Goal: Information Seeking & Learning: Check status

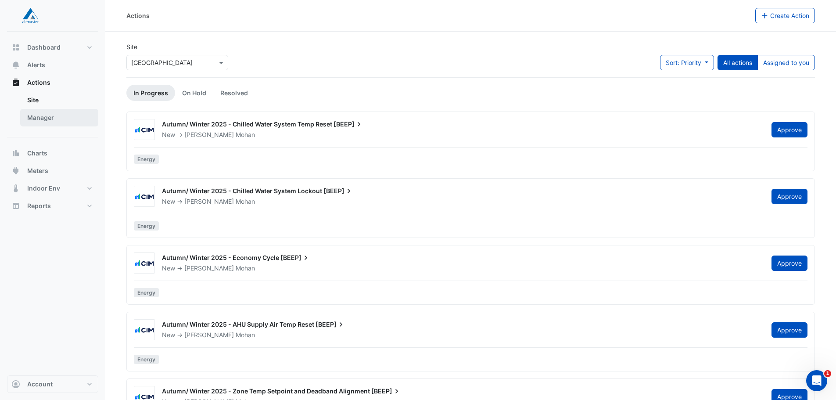
click at [50, 118] on link "Manager" at bounding box center [59, 118] width 78 height 18
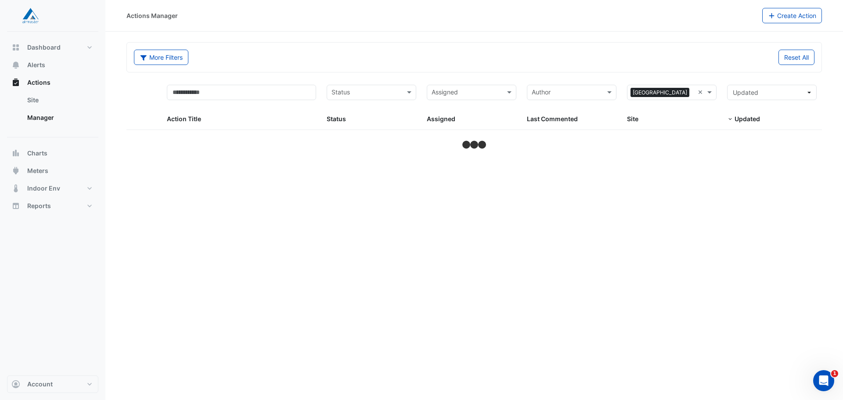
select select "**"
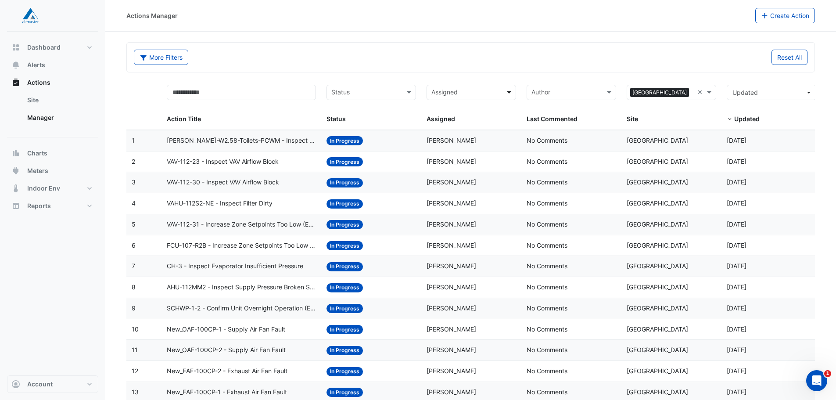
click at [510, 91] on span at bounding box center [510, 92] width 11 height 10
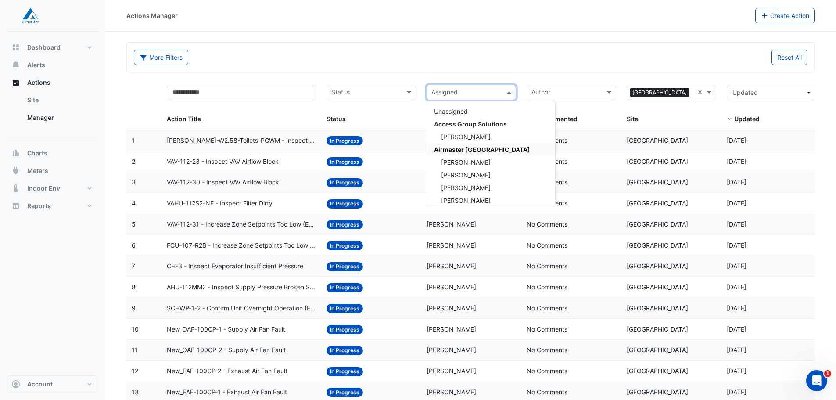
click at [479, 27] on div "Actions Manager Create Action" at bounding box center [470, 16] width 731 height 32
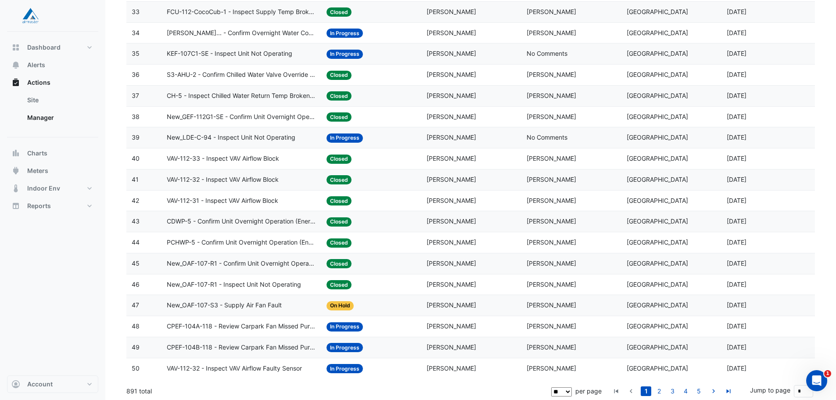
scroll to position [802, 0]
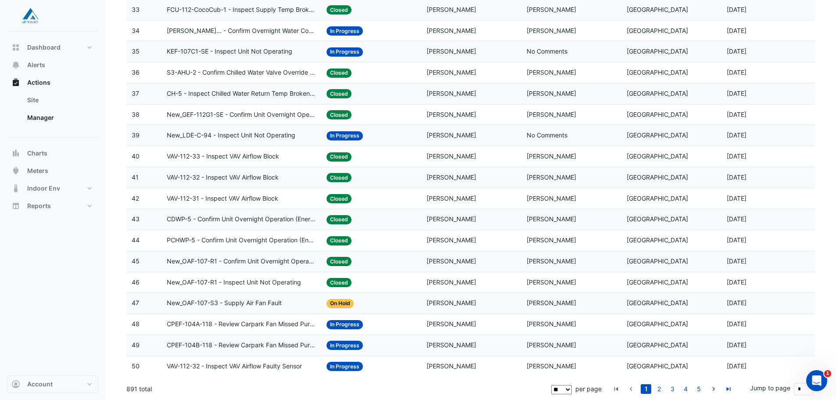
click at [660, 389] on link "2" at bounding box center [659, 389] width 11 height 10
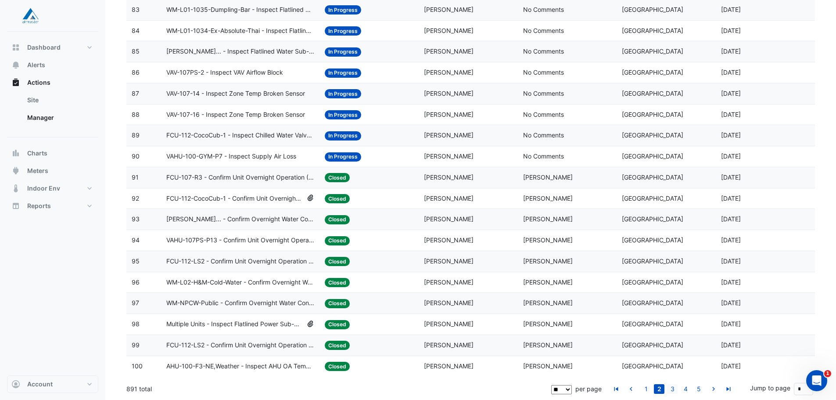
click at [674, 388] on link "3" at bounding box center [672, 389] width 11 height 10
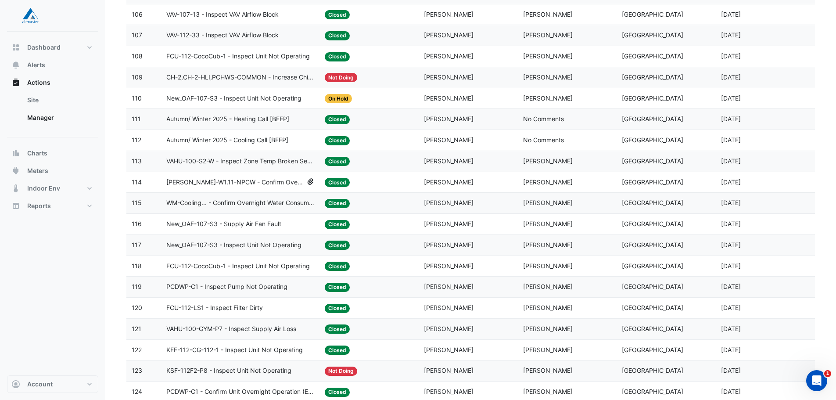
scroll to position [0, 0]
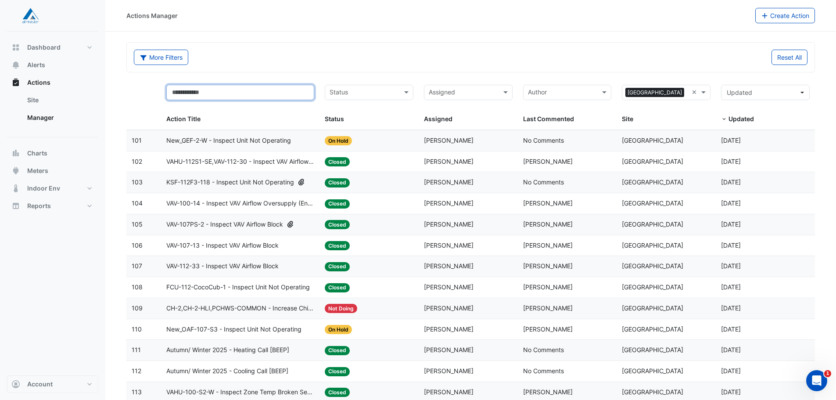
click at [217, 92] on input "text" at bounding box center [240, 92] width 148 height 15
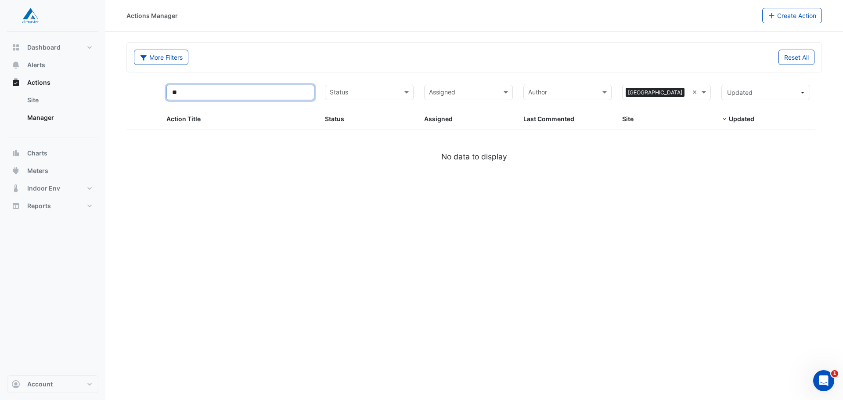
type input "*"
click at [386, 61] on div "More Filters" at bounding box center [301, 57] width 345 height 15
select select "**"
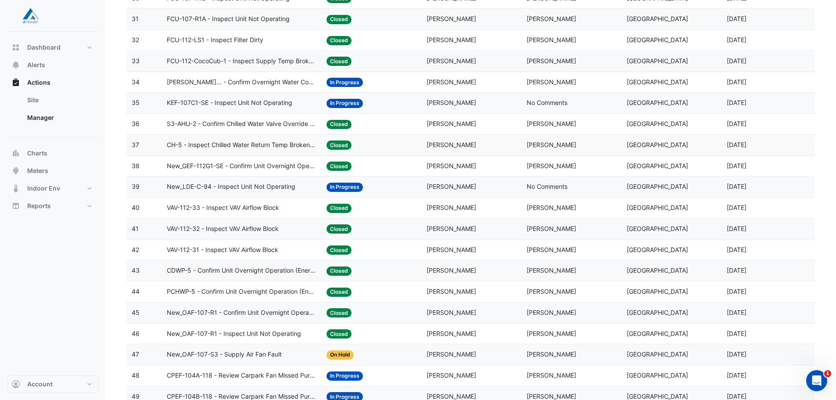
scroll to position [802, 0]
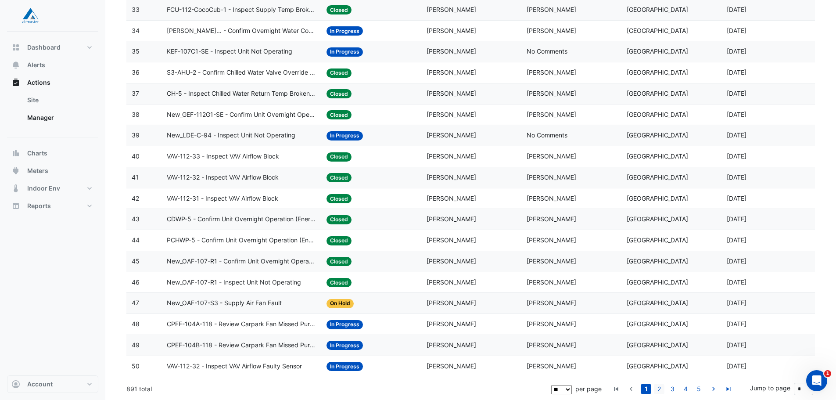
click at [659, 387] on link "2" at bounding box center [659, 389] width 11 height 10
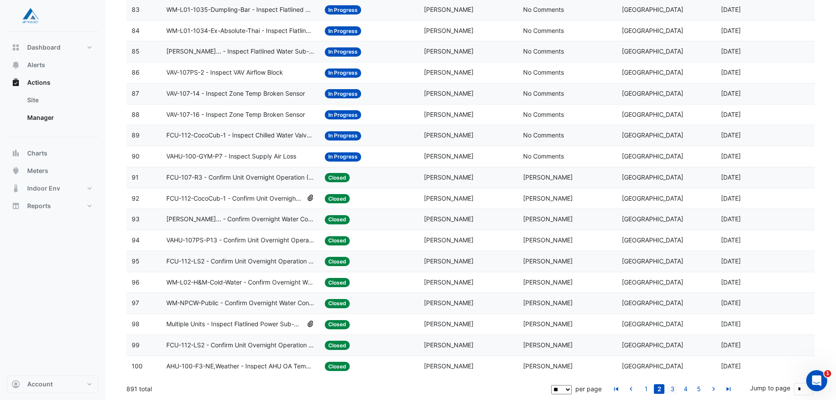
click at [672, 389] on link "3" at bounding box center [672, 389] width 11 height 10
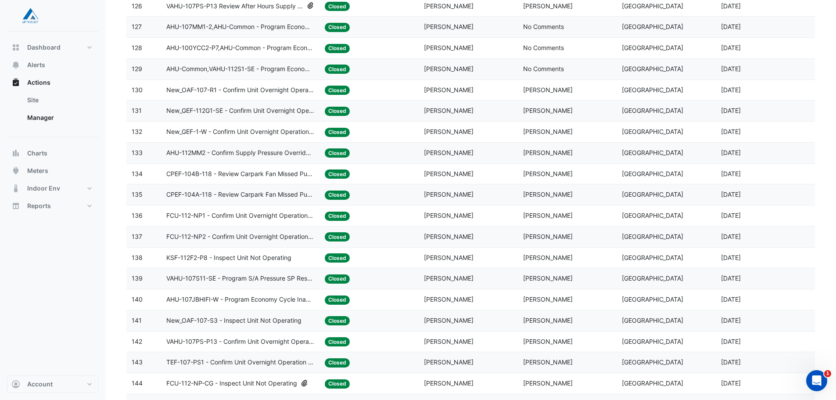
scroll to position [702, 0]
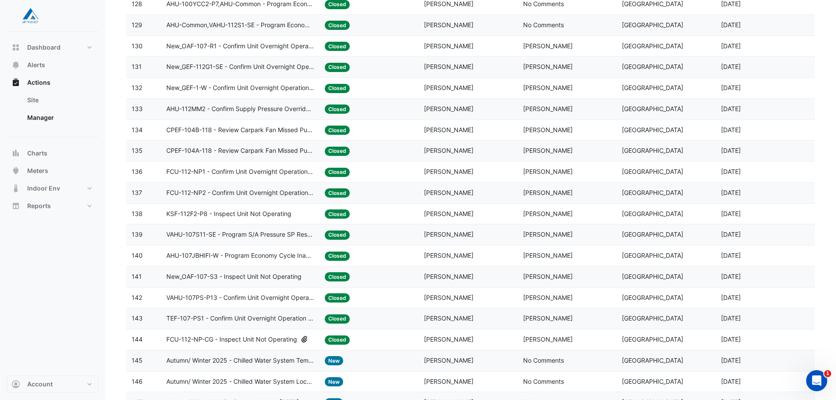
click at [258, 232] on span "VAHU-107S11-SE - Program S/A Pressure SP Reset Missing Strategy (Energy Saving)" at bounding box center [240, 235] width 148 height 10
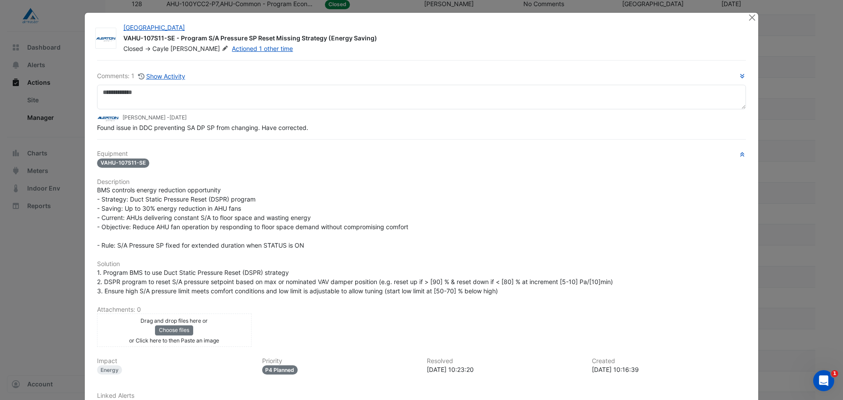
click at [506, 209] on div "BMS controls energy reduction opportunity - Strategy: Duct Static Pressure Rese…" at bounding box center [421, 217] width 649 height 65
click at [751, 18] on button "Close" at bounding box center [751, 17] width 9 height 9
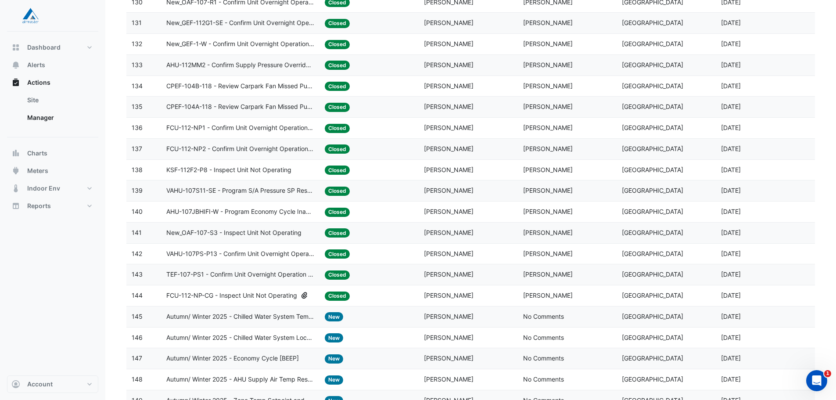
scroll to position [802, 0]
